Goal: Transaction & Acquisition: Subscribe to service/newsletter

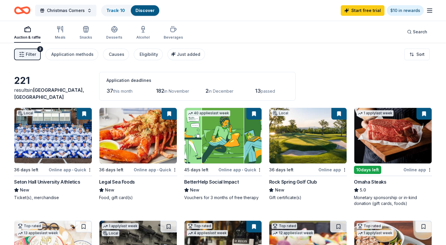
click at [41, 50] on button "Filter 2" at bounding box center [27, 55] width 27 height 12
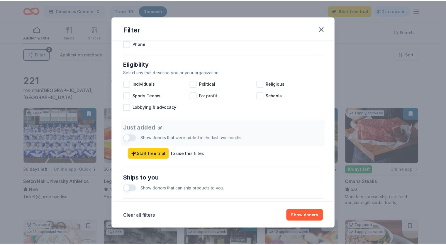
scroll to position [262, 0]
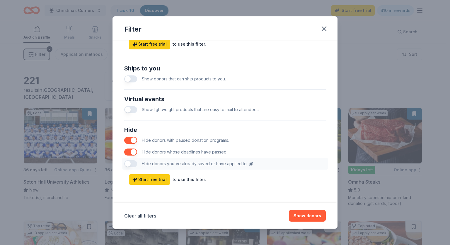
click at [128, 165] on div "Hide Hide donors with paused donation programs. Hide donors whose deadlines hav…" at bounding box center [225, 147] width 206 height 49
click at [125, 161] on div "Hide Hide donors with paused donation programs. Hide donors whose deadlines hav…" at bounding box center [225, 147] width 206 height 49
click at [245, 162] on div "Hide Hide donors with paused donation programs. Hide donors whose deadlines hav…" at bounding box center [225, 147] width 206 height 49
click at [248, 163] on div "Hide Hide donors with paused donation programs. Hide donors whose deadlines hav…" at bounding box center [225, 147] width 206 height 49
click at [156, 180] on span "Start free trial" at bounding box center [149, 179] width 34 height 7
